Goal: Transaction & Acquisition: Purchase product/service

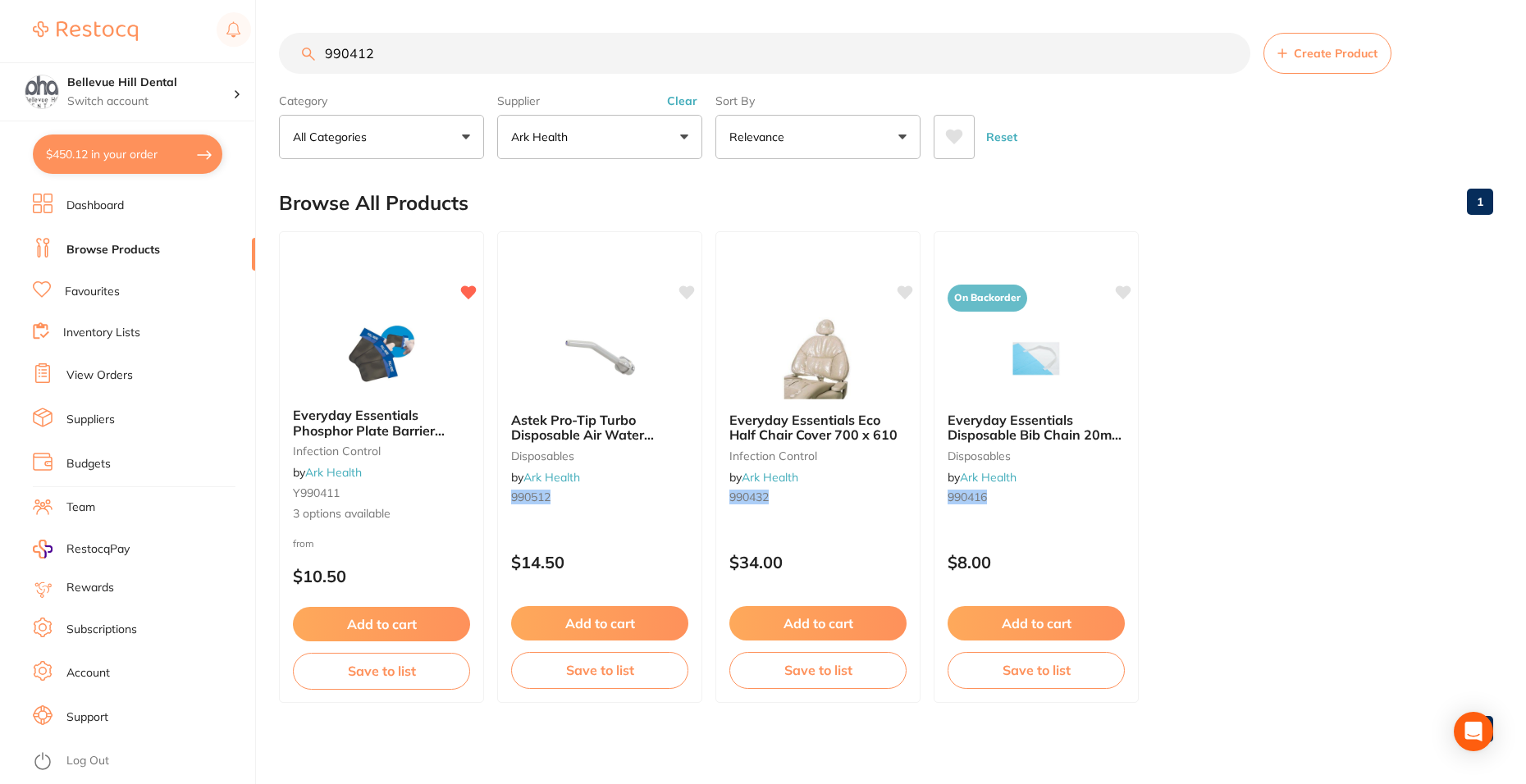
click at [256, 46] on div "$450.12 Bellevue Hill Dental Switch account [GEOGRAPHIC_DATA] Dental $450.12 in…" at bounding box center [763, 392] width 1526 height 784
click at [658, 146] on button "Ark Health" at bounding box center [599, 137] width 205 height 44
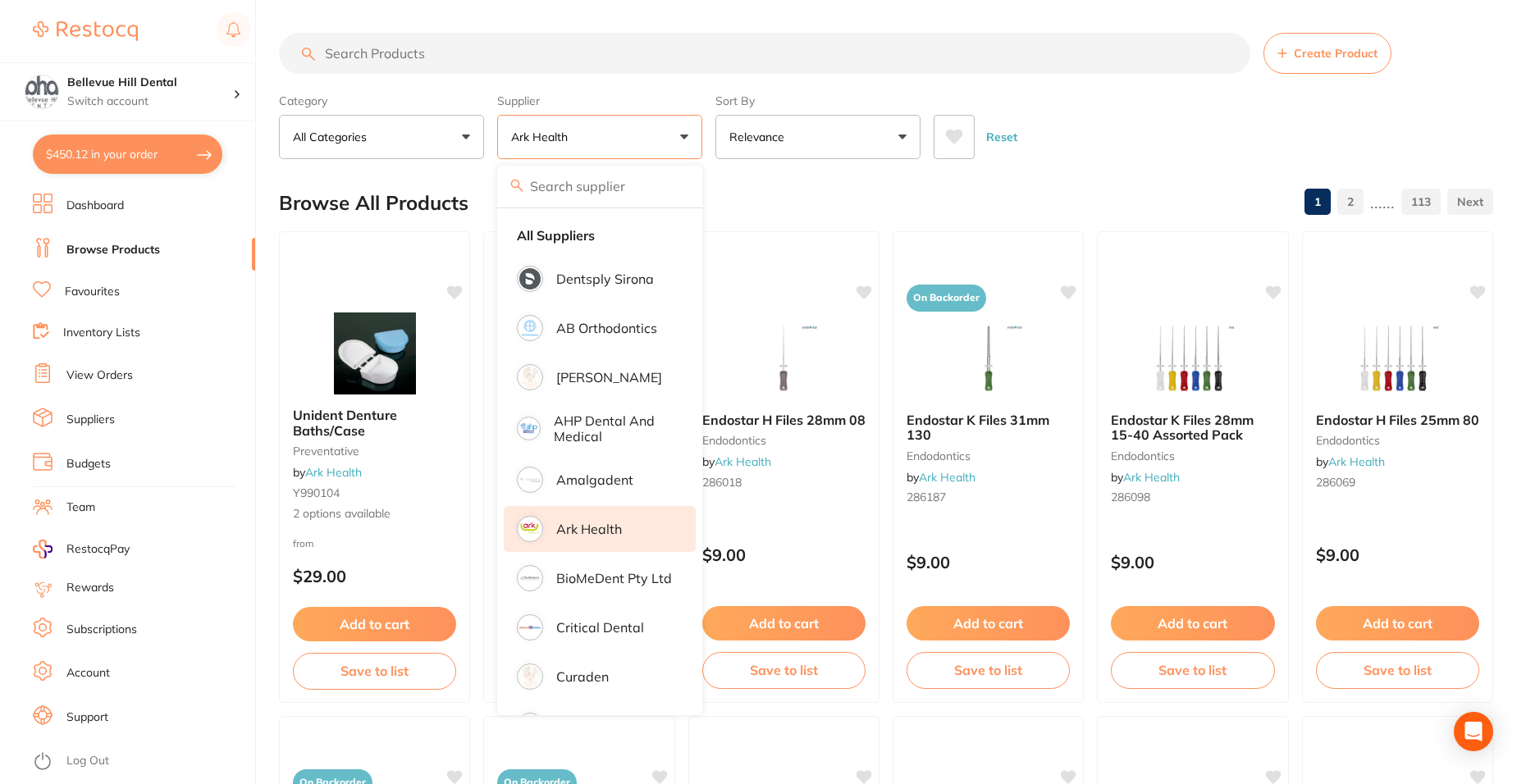
click at [623, 224] on li "All Suppliers" at bounding box center [599, 236] width 192 height 35
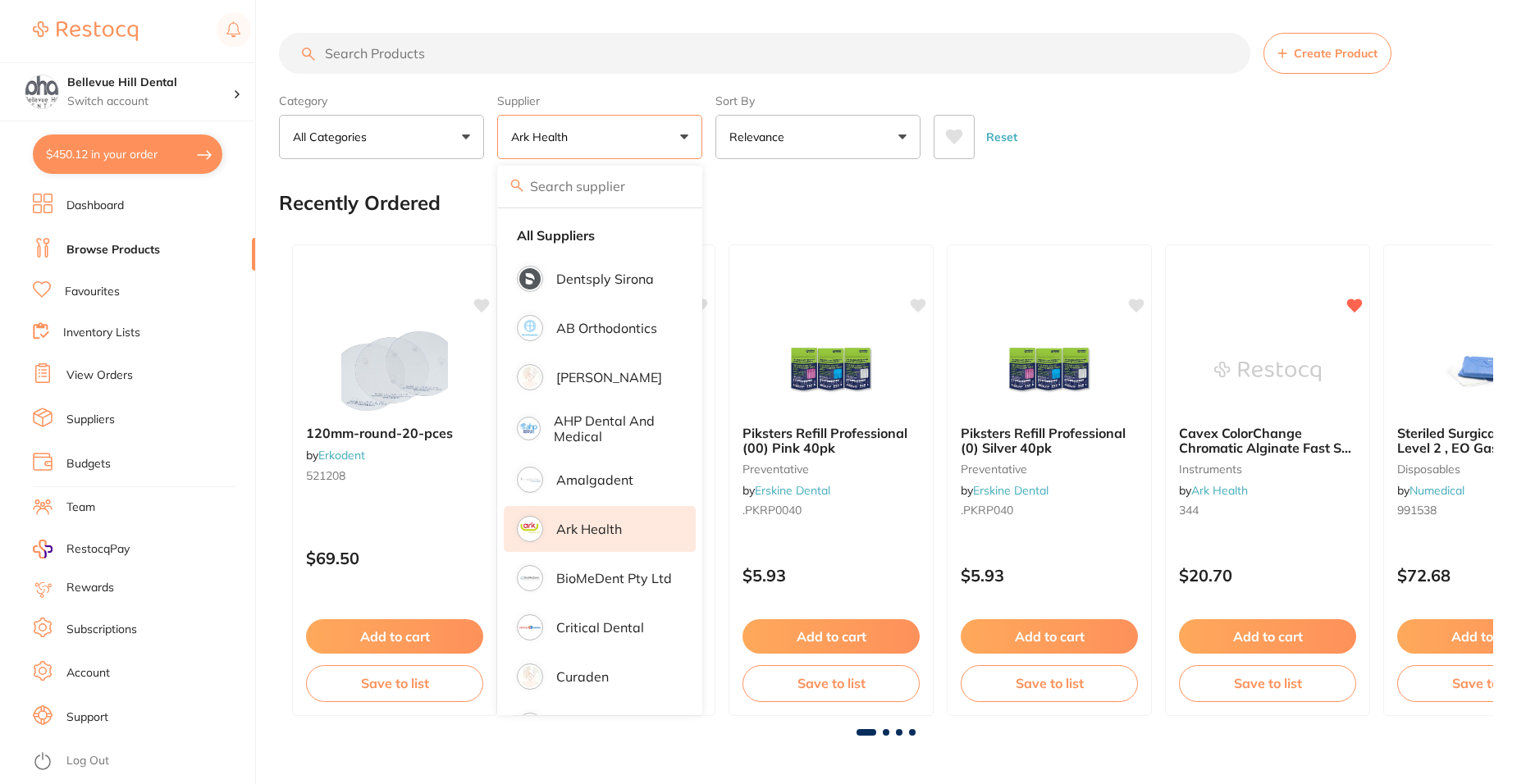
click at [415, 48] on input "search" at bounding box center [765, 53] width 971 height 41
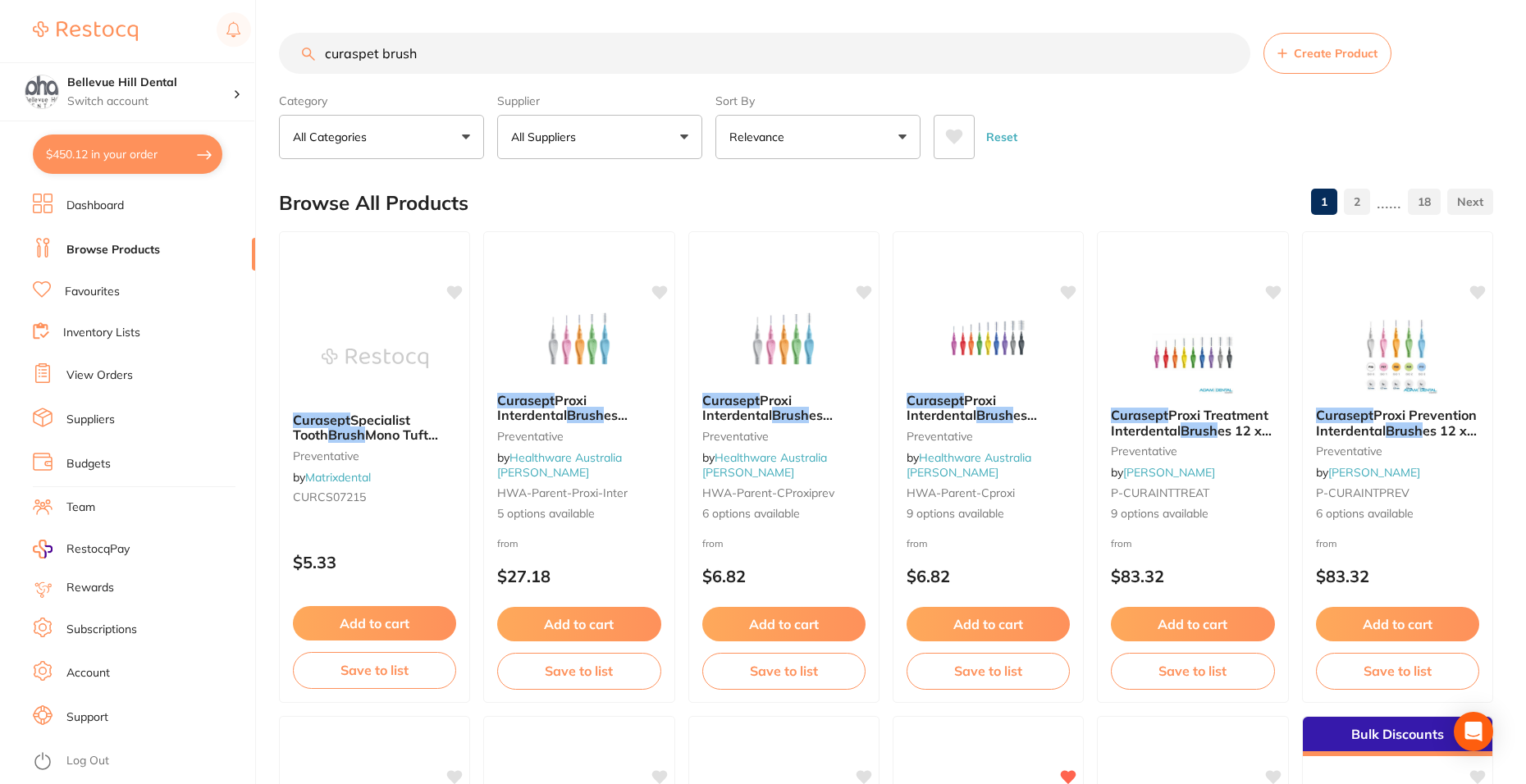
scroll to position [1, 0]
drag, startPoint x: 398, startPoint y: 67, endPoint x: 377, endPoint y: 67, distance: 21.0
click at [377, 67] on input "curaspet brush" at bounding box center [765, 53] width 971 height 41
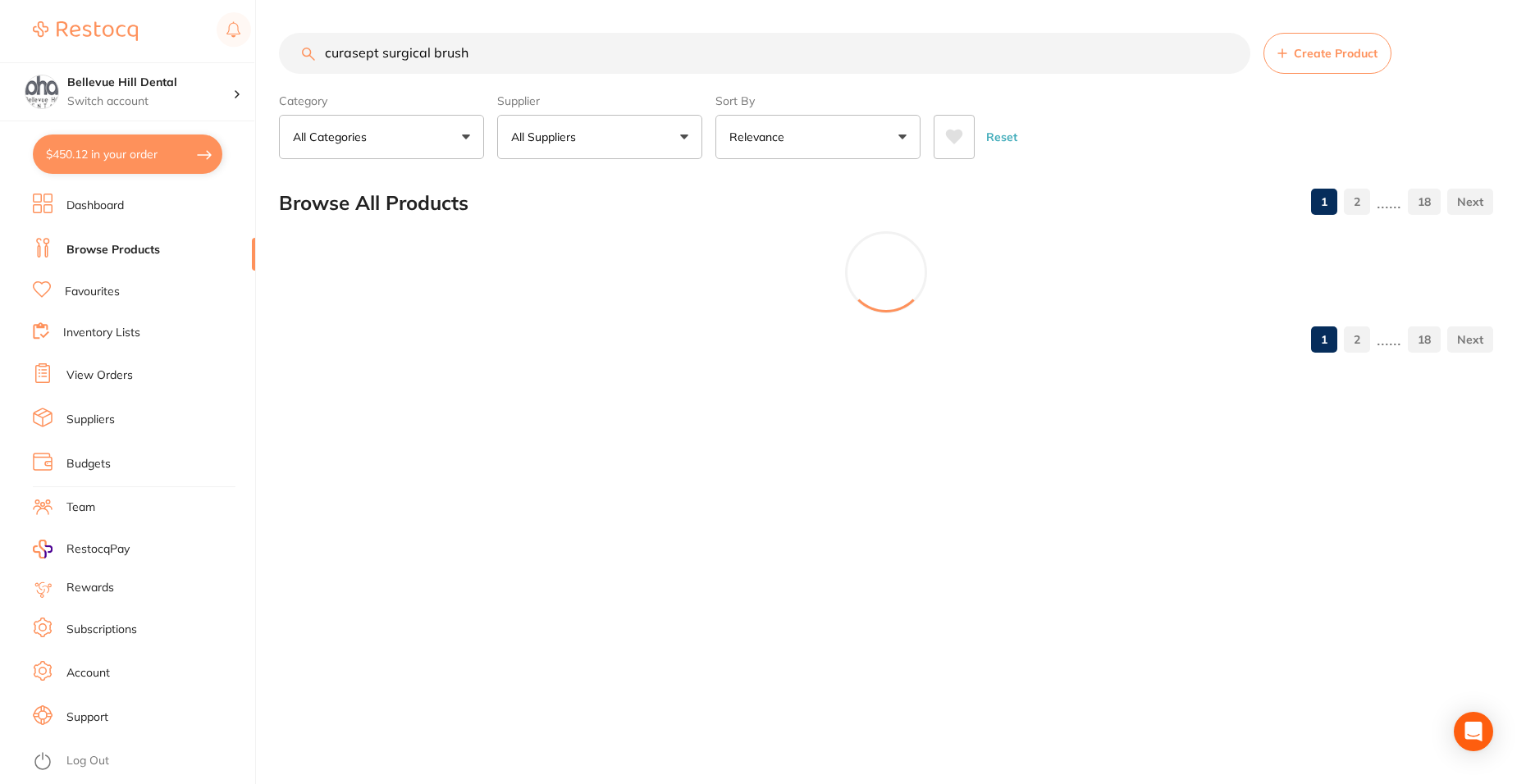
click at [336, 377] on main "curasept surgical brush Create Product Category All Categories All Categories b…" at bounding box center [903, 199] width 1248 height 399
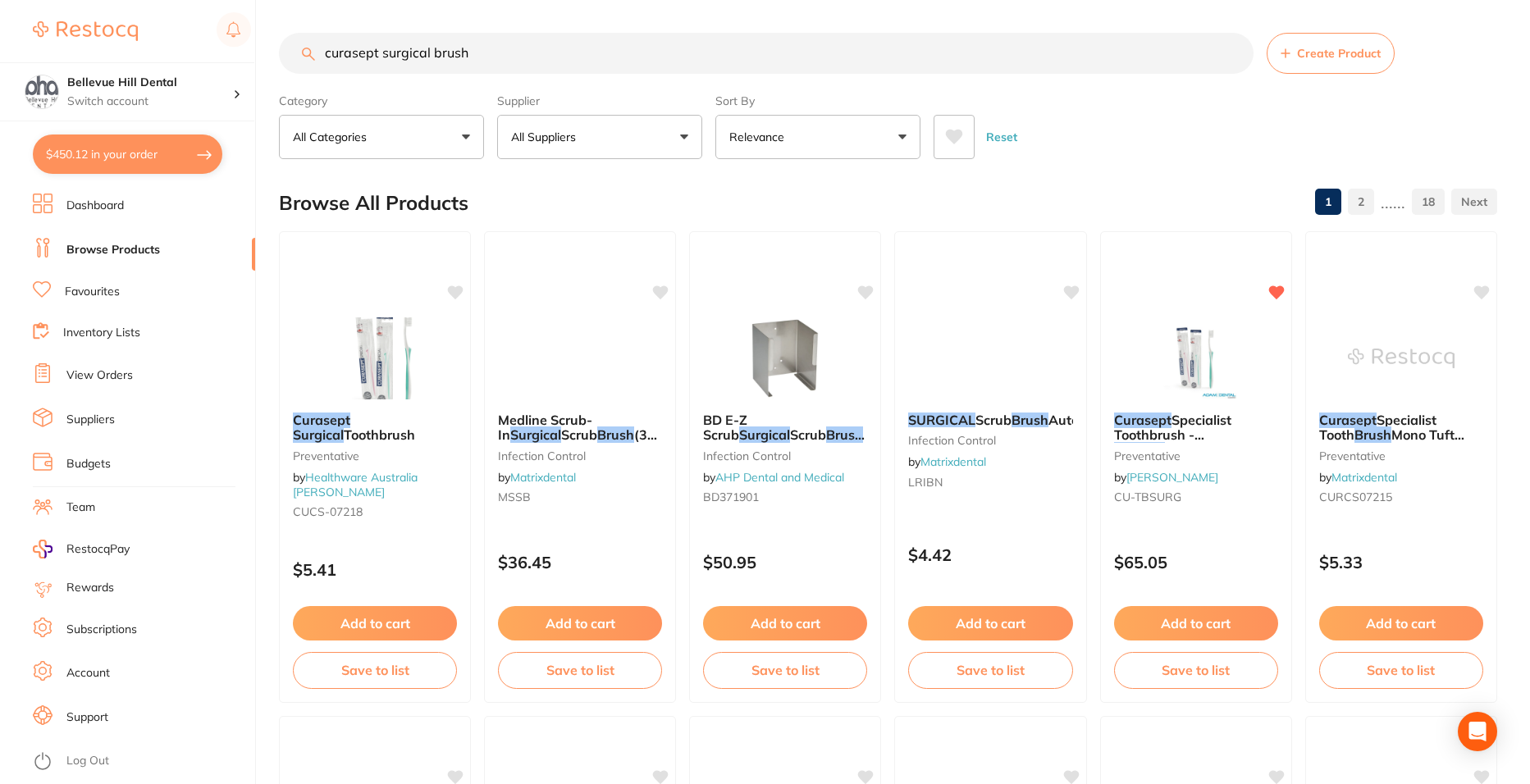
scroll to position [0, 0]
click at [387, 315] on div "Curasept Surgical Toothbrush Preventative by Healthware Australia [PERSON_NAME]…" at bounding box center [375, 467] width 194 height 477
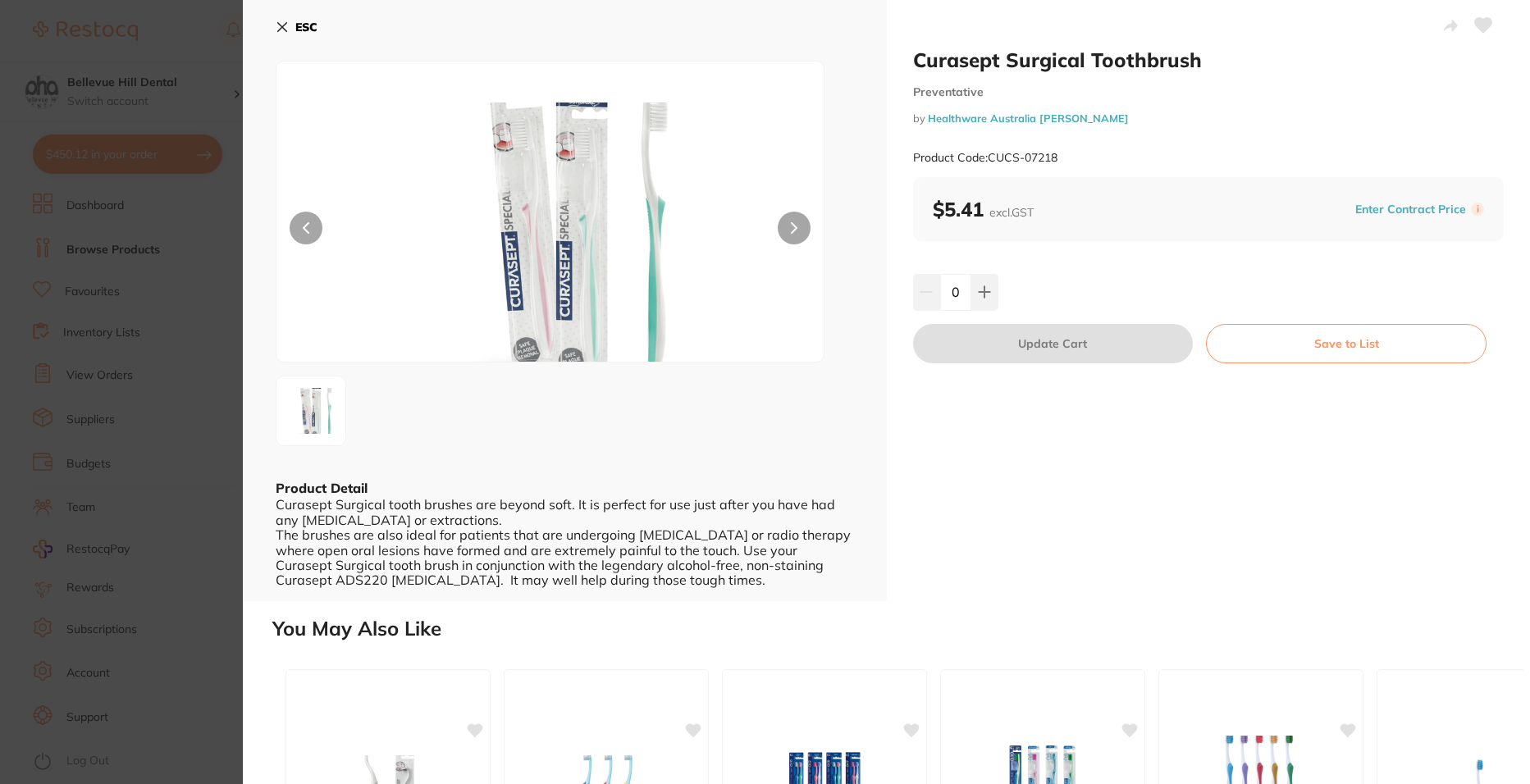
click at [303, 25] on b "ESC" at bounding box center [306, 26] width 22 height 14
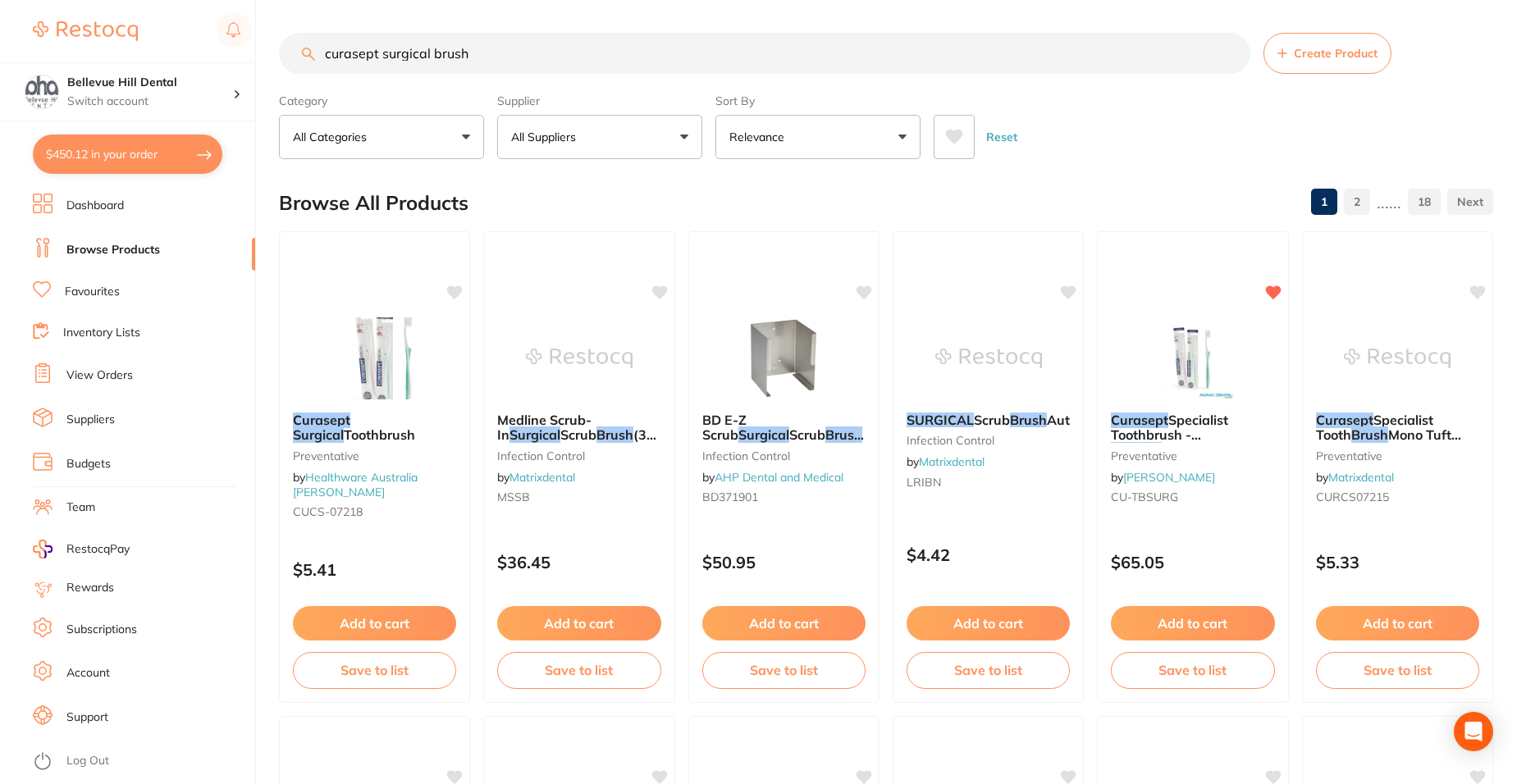
click at [612, 130] on button "All Suppliers" at bounding box center [599, 137] width 205 height 44
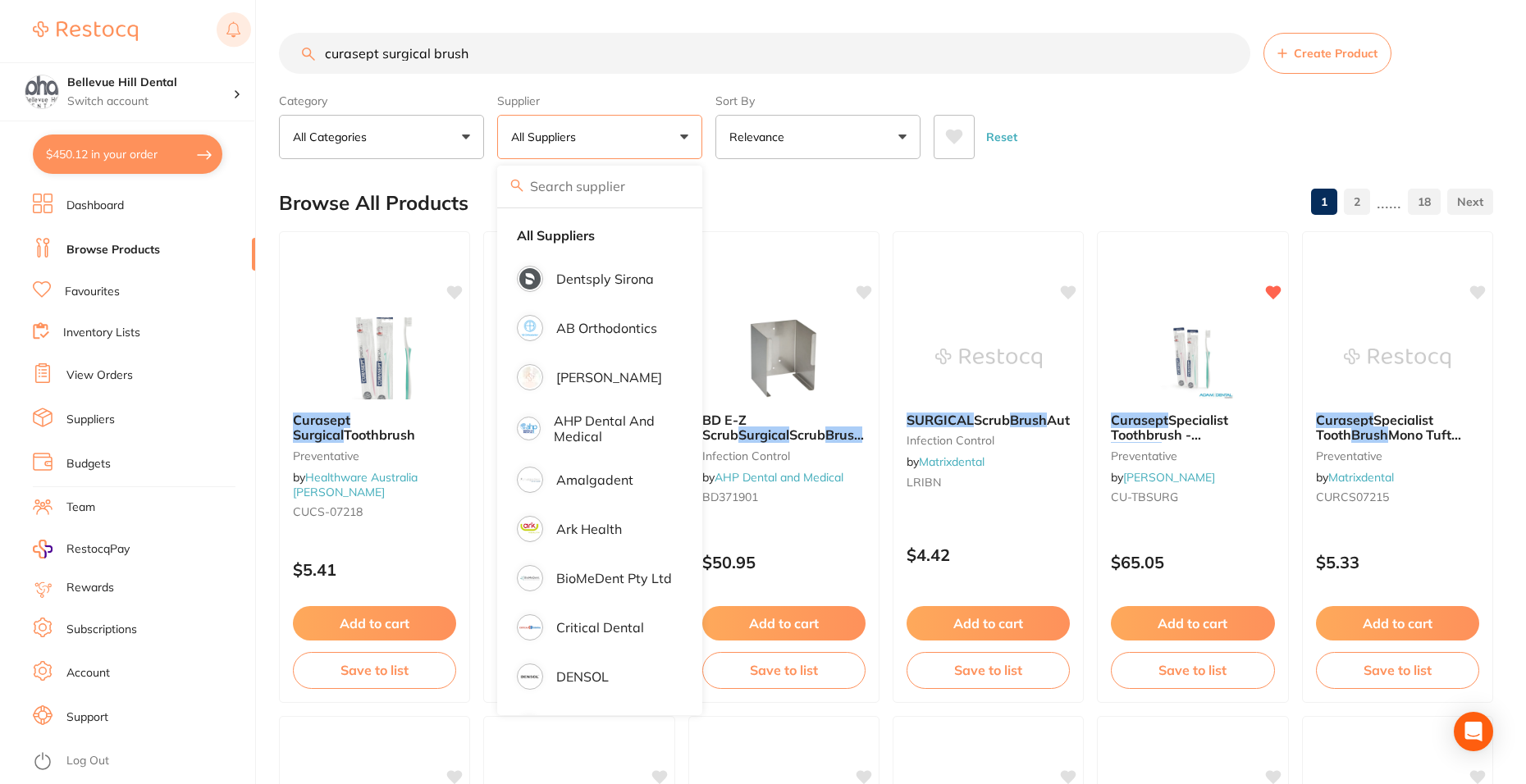
drag, startPoint x: 506, startPoint y: 40, endPoint x: 240, endPoint y: 41, distance: 266.0
click at [240, 41] on div "$450.12 Bellevue Hill Dental Switch account [GEOGRAPHIC_DATA] Dental $450.12 in…" at bounding box center [763, 392] width 1526 height 784
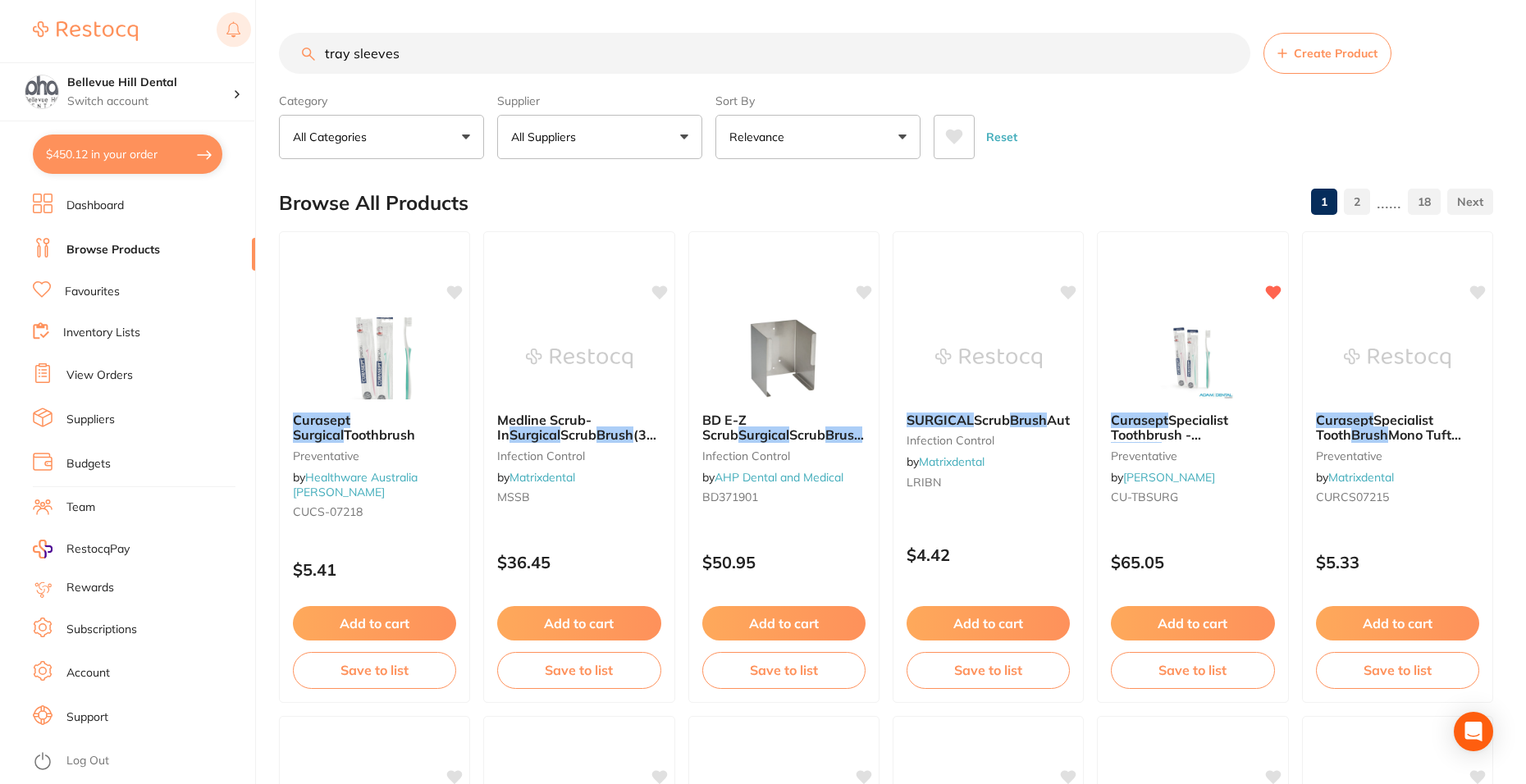
type input "tray sleeves"
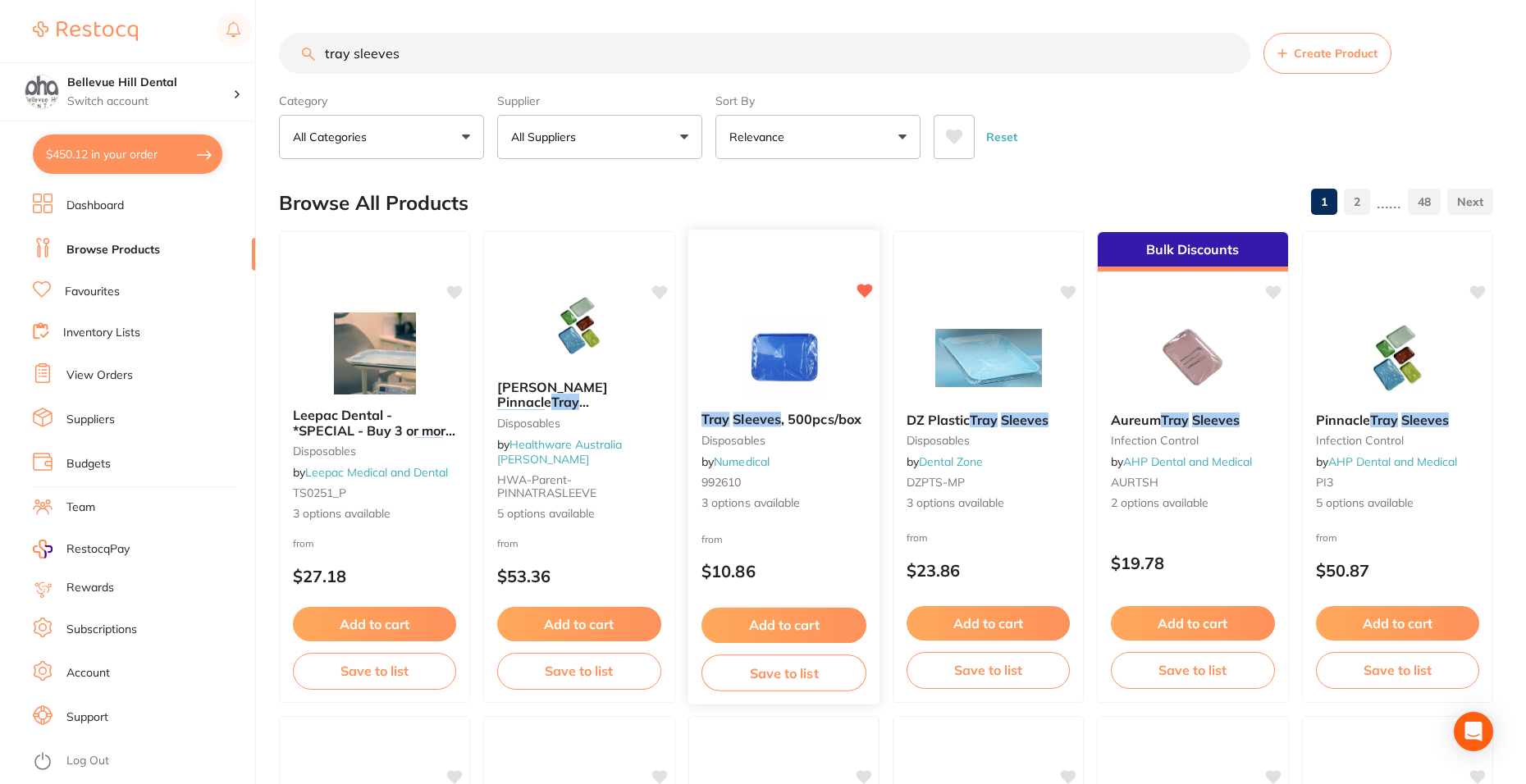
click at [782, 356] on img at bounding box center [784, 357] width 108 height 83
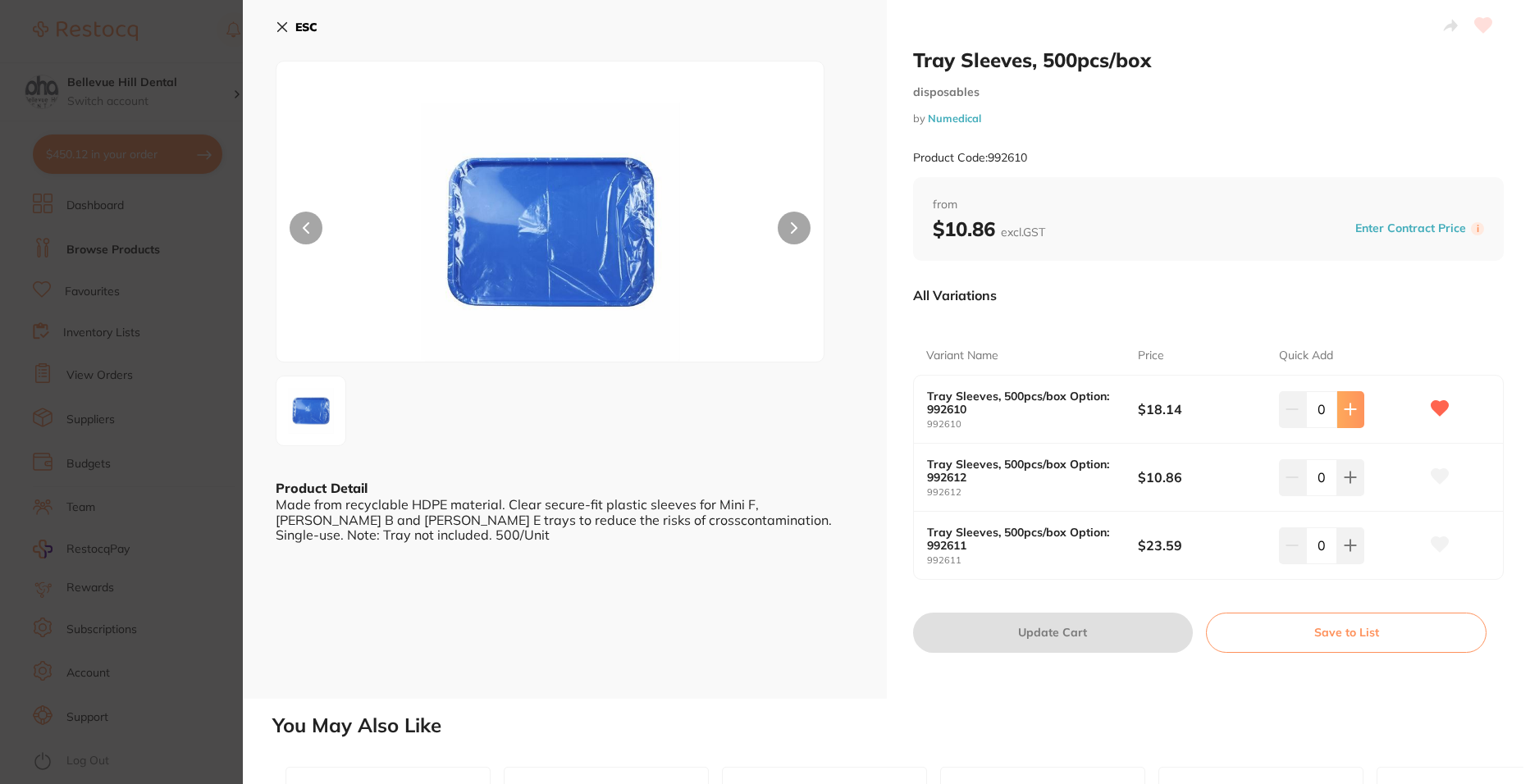
click at [1348, 412] on icon at bounding box center [1350, 409] width 11 height 11
type input "2"
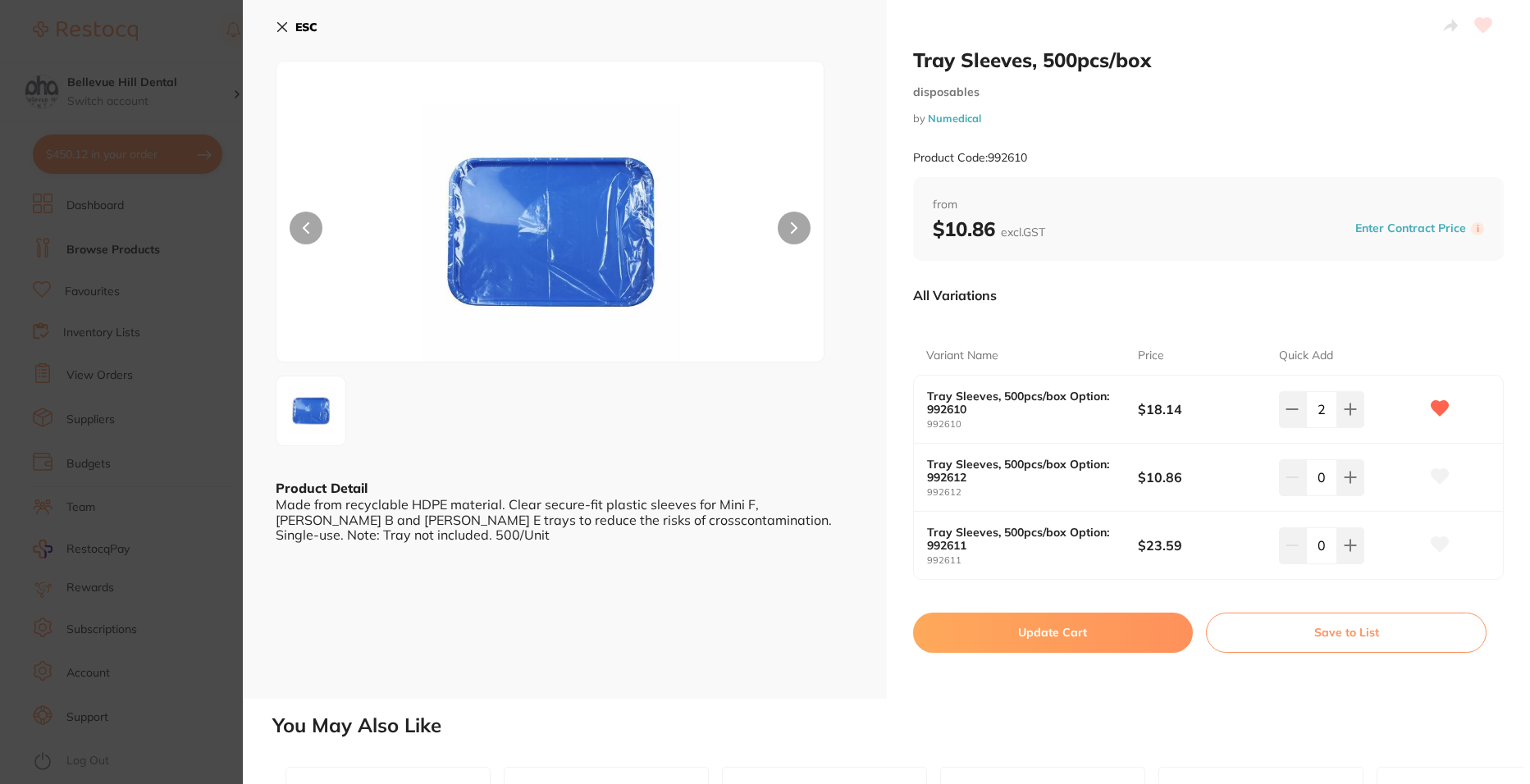
click at [1053, 638] on button "Update Cart" at bounding box center [1053, 632] width 280 height 39
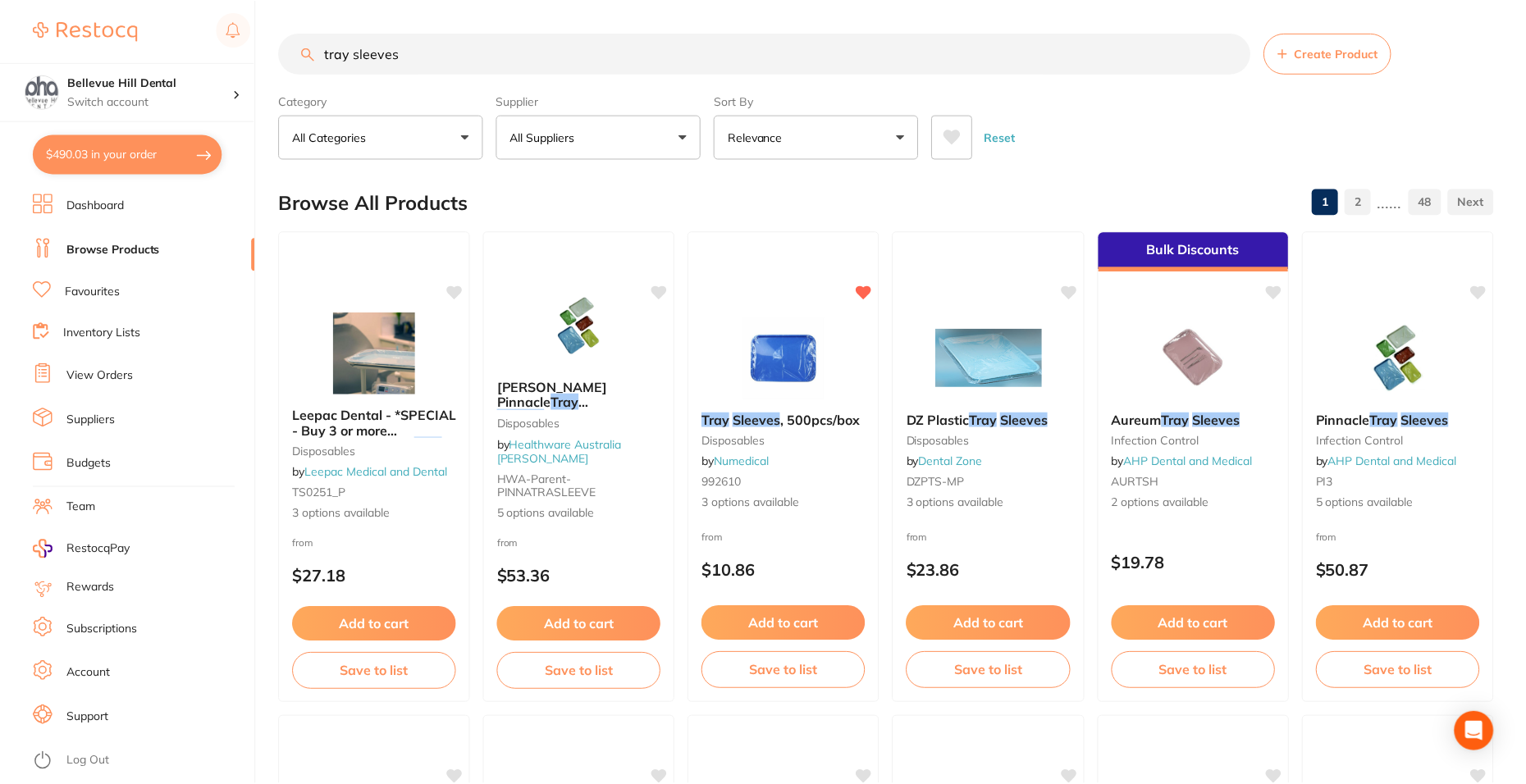
scroll to position [11, 0]
